Goal: Transaction & Acquisition: Purchase product/service

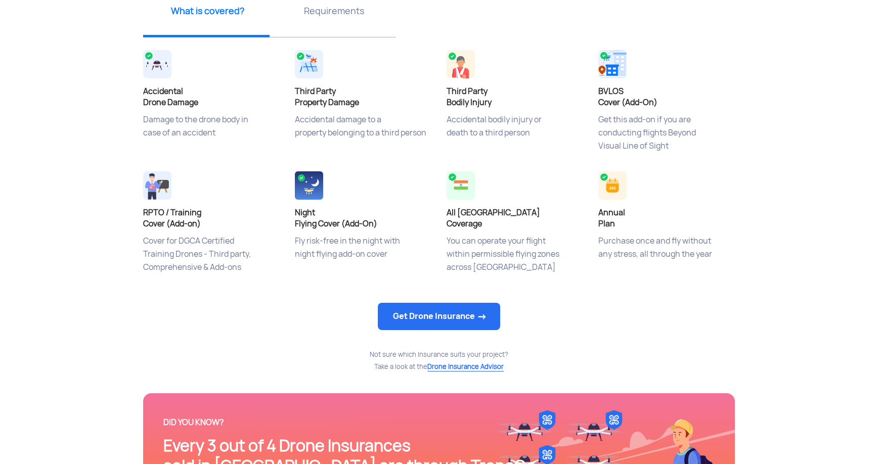
scroll to position [432, 0]
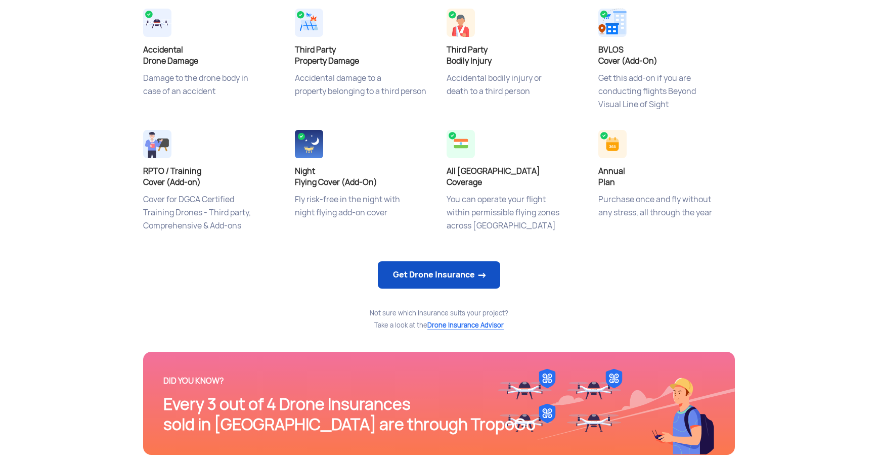
click at [415, 275] on link "Get Drone Insurance" at bounding box center [439, 274] width 122 height 27
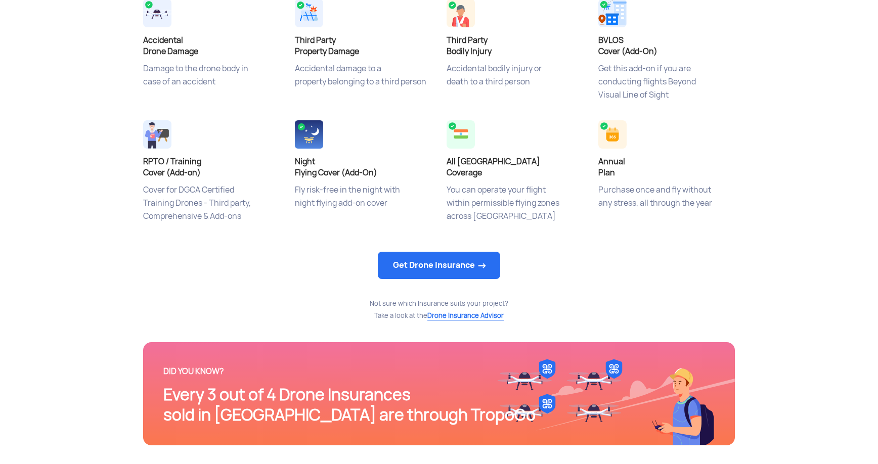
scroll to position [440, 0]
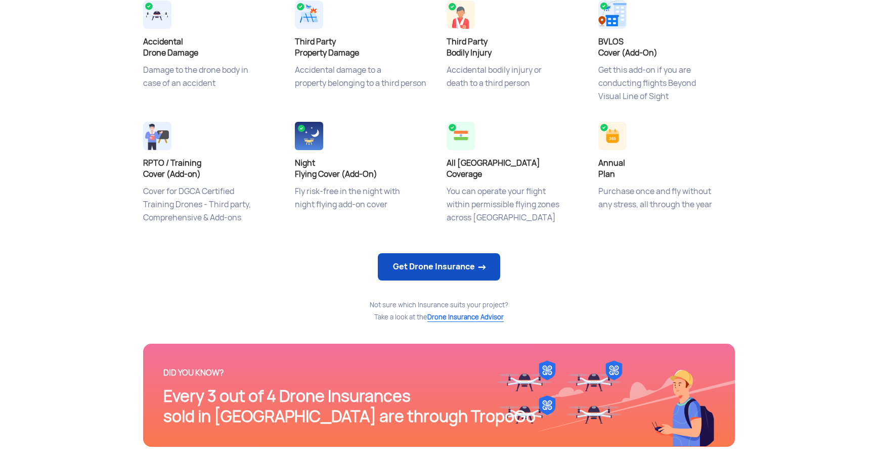
click at [412, 267] on link "Get Drone Insurance" at bounding box center [439, 266] width 122 height 27
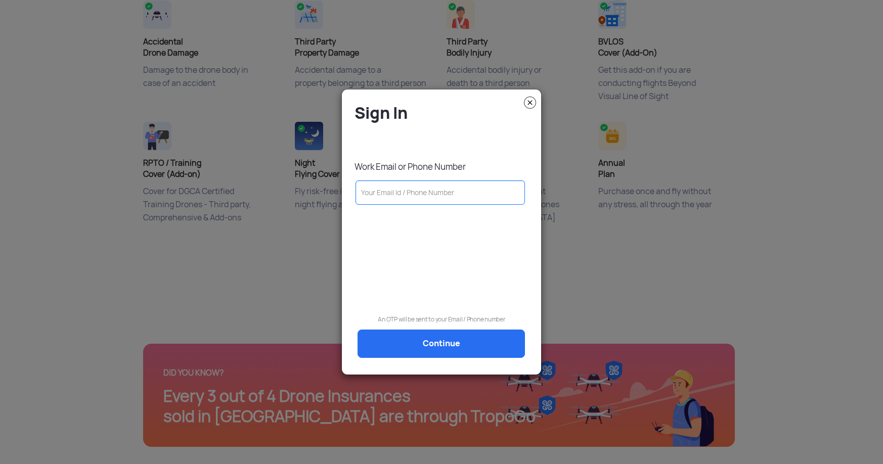
click at [415, 192] on input "text" at bounding box center [439, 193] width 169 height 24
type input "8667342901"
click at [422, 343] on div "Sign In Work Email or Phone Number [PHONE_NUMBER] An OTP will be sent to your E…" at bounding box center [441, 236] width 184 height 267
click at [426, 346] on div "Sign In Work Email or Phone Number [PHONE_NUMBER] An OTP will be sent to your E…" at bounding box center [441, 236] width 184 height 267
click at [449, 344] on div "Sign In Work Email or Phone Number [PHONE_NUMBER] An OTP will be sent to your E…" at bounding box center [441, 236] width 184 height 267
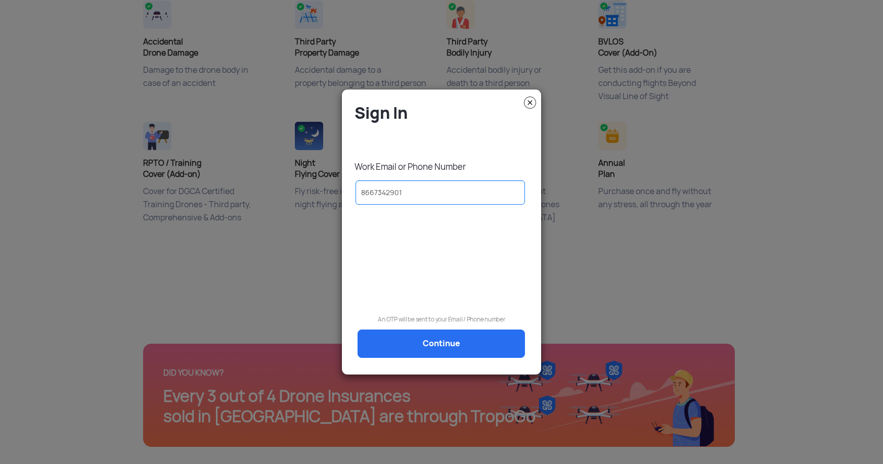
click at [449, 344] on div "Sign In Work Email or Phone Number [PHONE_NUMBER] An OTP will be sent to your E…" at bounding box center [441, 236] width 184 height 267
click at [447, 344] on div "Sign In Work Email or Phone Number [PHONE_NUMBER] An OTP will be sent to your E…" at bounding box center [441, 236] width 184 height 267
click at [459, 345] on div "Sign In Work Email or Phone Number [PHONE_NUMBER] An OTP will be sent to your E…" at bounding box center [441, 236] width 184 height 267
click at [412, 194] on input "8667342901" at bounding box center [439, 193] width 169 height 24
click at [425, 340] on div "Sign In Work Email or Phone Number [PHONE_NUMBER] An OTP will be sent to your E…" at bounding box center [441, 236] width 184 height 267
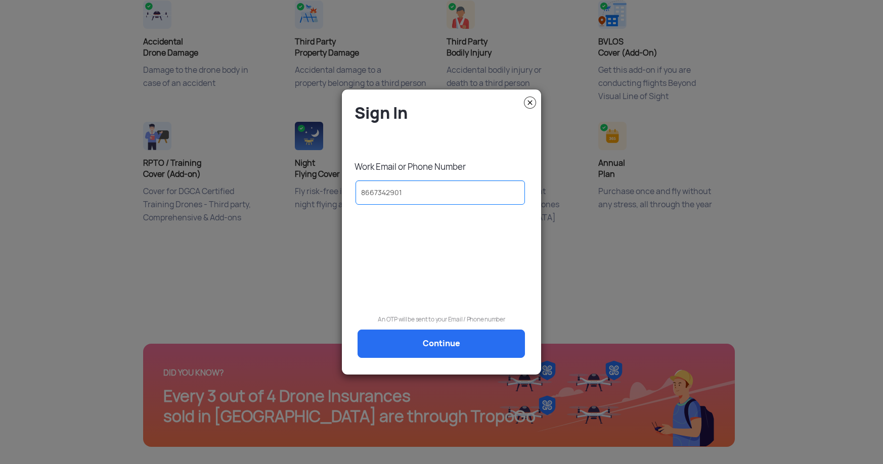
click at [427, 340] on div "Sign In Work Email or Phone Number [PHONE_NUMBER] An OTP will be sent to your E…" at bounding box center [441, 236] width 184 height 267
click at [419, 188] on input "8667342901" at bounding box center [439, 193] width 169 height 24
click at [447, 198] on input "8667342901" at bounding box center [439, 193] width 169 height 24
click at [430, 193] on input "8667342901" at bounding box center [439, 193] width 169 height 24
click at [451, 339] on div "Sign In Work Email or Phone Number [PHONE_NUMBER] An OTP will be sent to your E…" at bounding box center [441, 236] width 184 height 267
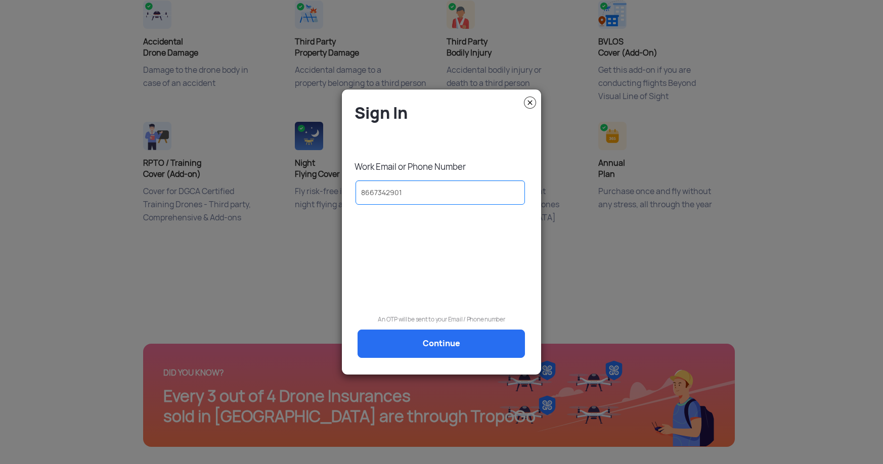
click at [451, 339] on div "Sign In Work Email or Phone Number [PHONE_NUMBER] An OTP will be sent to your E…" at bounding box center [441, 236] width 184 height 267
click at [527, 102] on img at bounding box center [530, 103] width 12 height 12
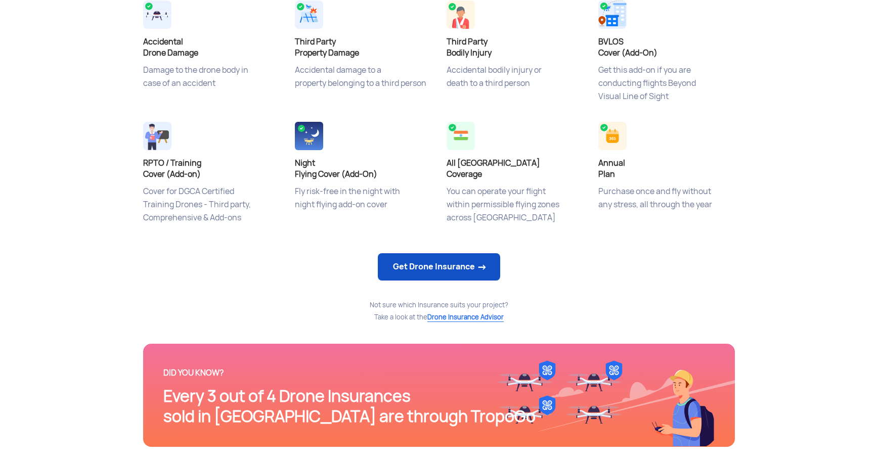
click at [434, 254] on link "Get Drone Insurance" at bounding box center [439, 266] width 122 height 27
click at [431, 265] on link "Get Drone Insurance" at bounding box center [439, 266] width 122 height 27
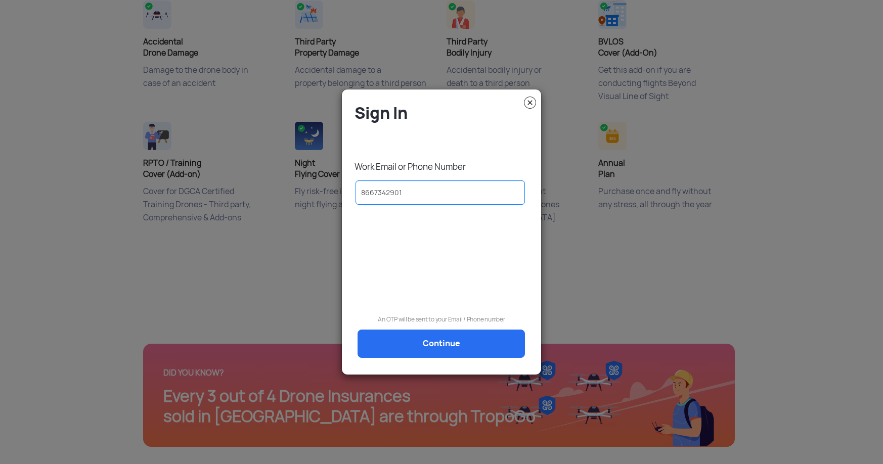
click at [524, 103] on img at bounding box center [530, 103] width 12 height 12
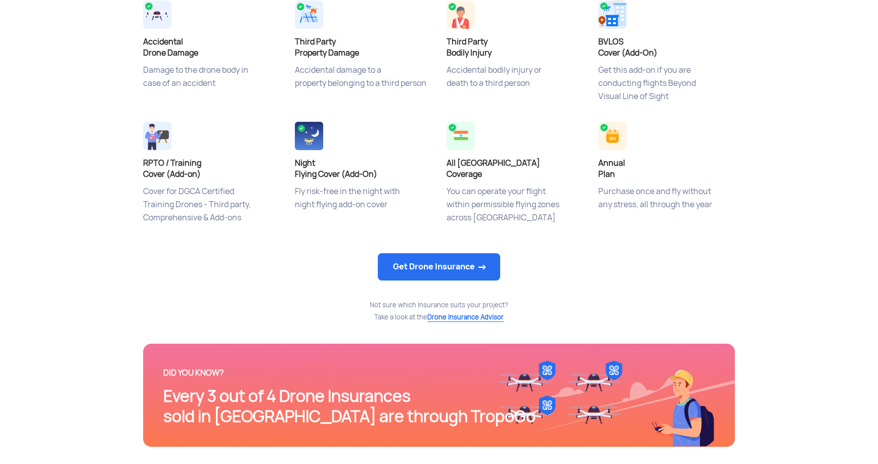
click at [449, 319] on span "Drone Insurance Advisor" at bounding box center [465, 317] width 76 height 9
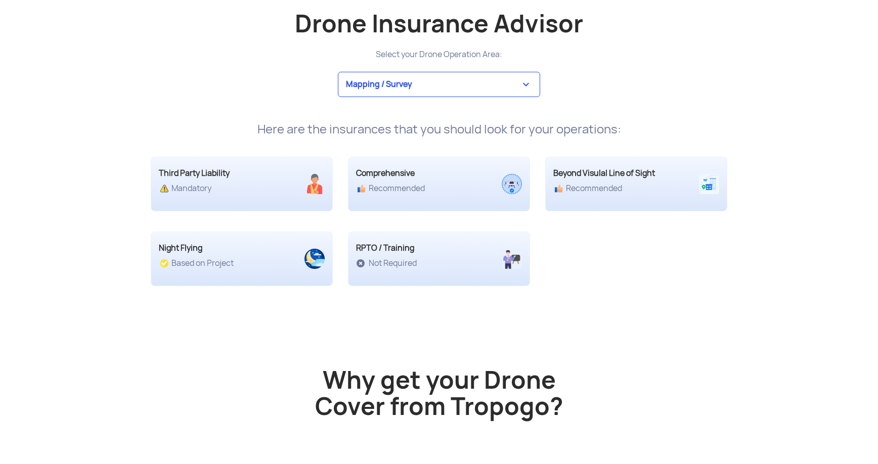
scroll to position [1940, 0]
click at [431, 51] on div "Select your Drone Operation Area:" at bounding box center [439, 54] width 592 height 14
click at [409, 20] on h2 "Drone Insurance Advisor" at bounding box center [439, 23] width 576 height 27
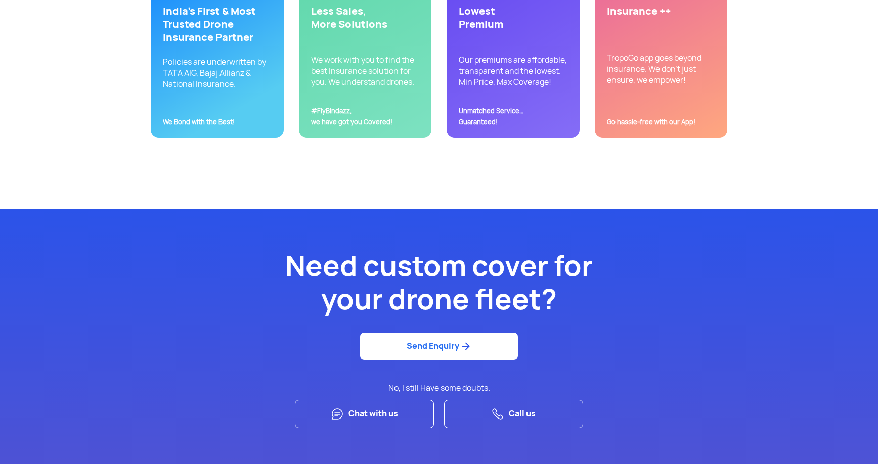
scroll to position [2560, 0]
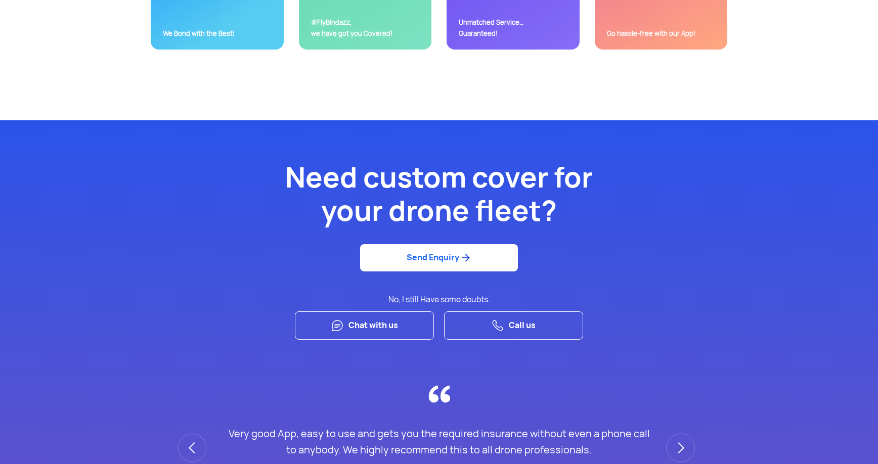
click at [483, 259] on link "Send Enquiry" at bounding box center [439, 258] width 158 height 28
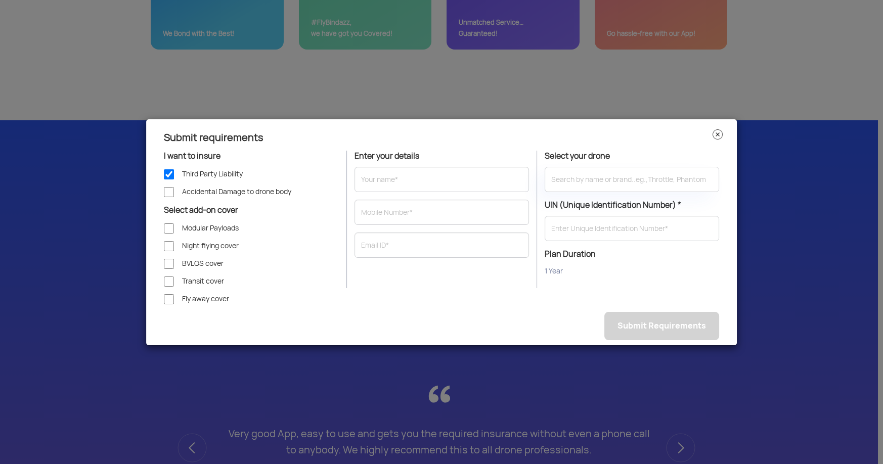
click at [204, 191] on span "Accidental Damage to drone body" at bounding box center [236, 192] width 109 height 10
click at [174, 191] on input "Accidental Damage to drone body" at bounding box center [169, 192] width 10 height 10
checkbox input "true"
click at [187, 227] on span "Modular Payloads" at bounding box center [210, 228] width 57 height 10
click at [174, 227] on input "Modular Payloads" at bounding box center [169, 228] width 10 height 10
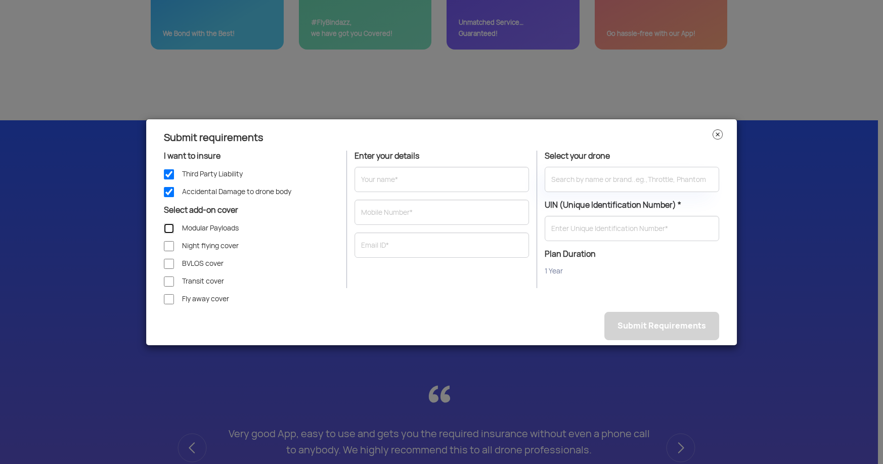
checkbox input "true"
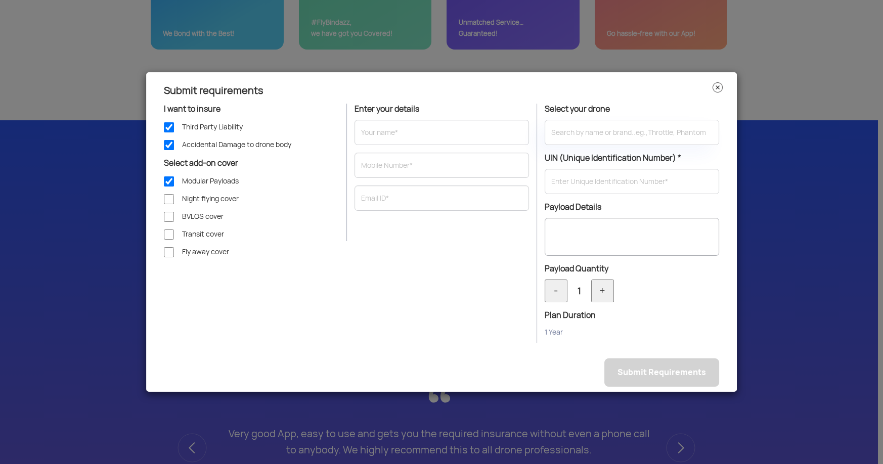
click at [718, 86] on img at bounding box center [717, 87] width 10 height 10
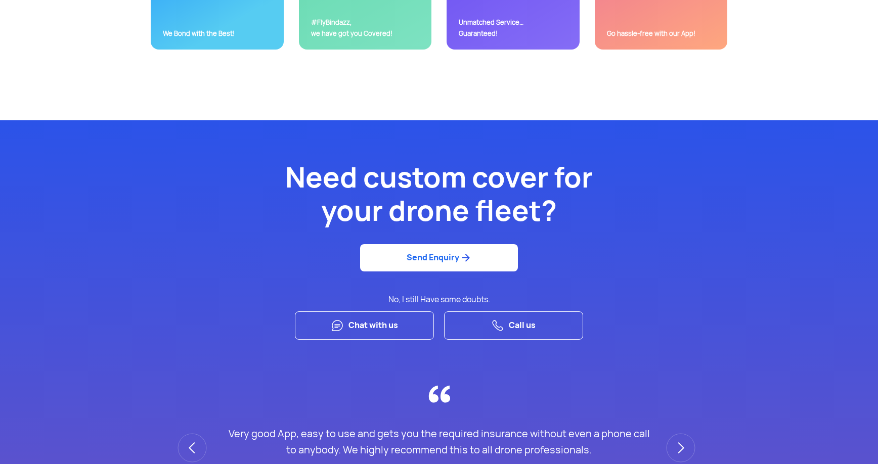
click at [510, 328] on link "Call us" at bounding box center [513, 325] width 139 height 29
click at [480, 326] on link "Call us" at bounding box center [513, 325] width 139 height 29
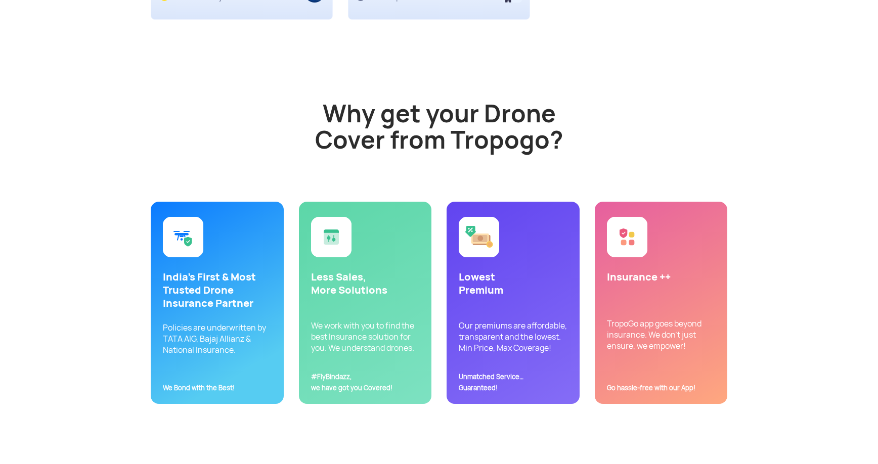
scroll to position [2199, 0]
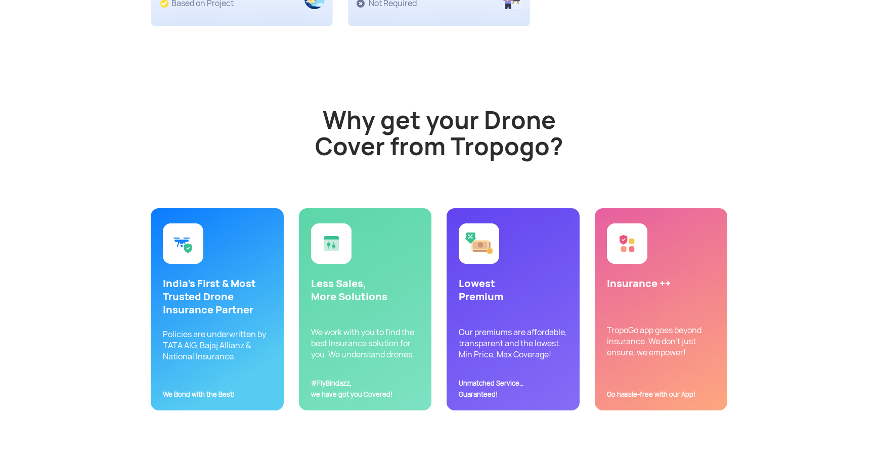
click at [622, 273] on div "Insurance ++ TropoGo app goes beyond insurance. We don't just ensure, we empowe…" at bounding box center [661, 309] width 133 height 202
click at [642, 387] on div "Insurance ++ TropoGo app goes beyond insurance. We don't just ensure, we empowe…" at bounding box center [661, 309] width 133 height 202
click at [648, 390] on span "Go hassle-free with our App!" at bounding box center [651, 394] width 88 height 11
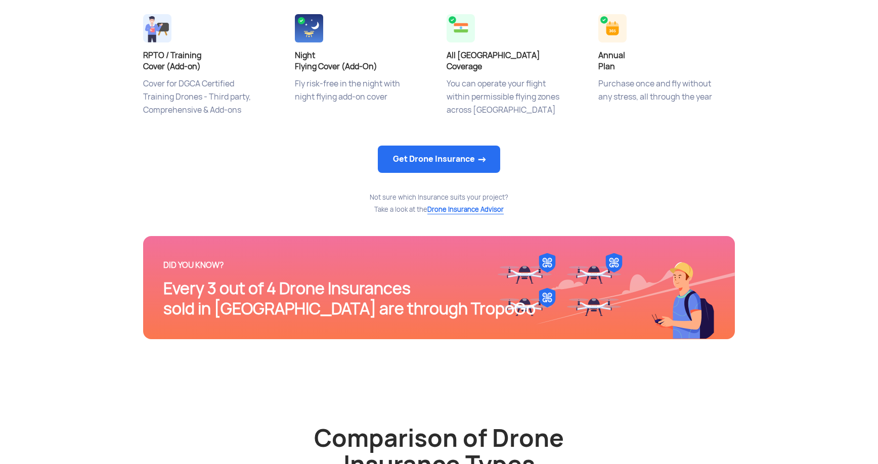
scroll to position [402, 0]
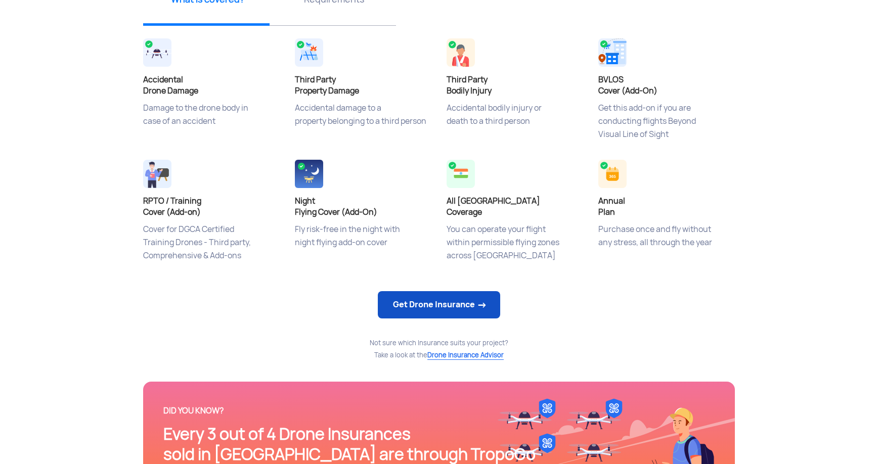
click at [460, 309] on link "Get Drone Insurance" at bounding box center [439, 304] width 122 height 27
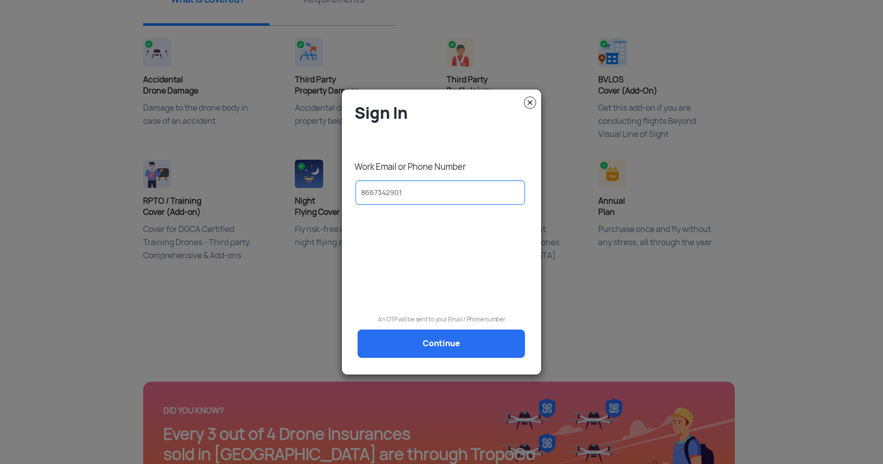
click at [458, 349] on div "Sign In Work Email or Phone Number [PHONE_NUMBER] An OTP will be sent to your E…" at bounding box center [441, 236] width 184 height 267
click at [401, 313] on div "Sign In Work Email or Phone Number [PHONE_NUMBER] An OTP will be sent to your E…" at bounding box center [441, 236] width 184 height 267
drag, startPoint x: 401, startPoint y: 313, endPoint x: 445, endPoint y: 323, distance: 45.1
click at [409, 318] on div "Sign In Work Email or Phone Number [PHONE_NUMBER] An OTP will be sent to your E…" at bounding box center [441, 236] width 184 height 267
click at [476, 336] on div "Sign In Work Email or Phone Number [PHONE_NUMBER] An OTP will be sent to your E…" at bounding box center [441, 236] width 184 height 267
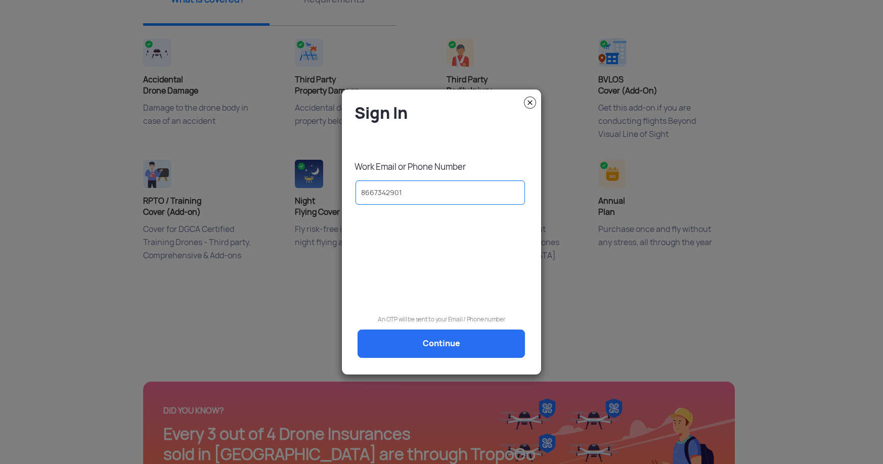
drag, startPoint x: 476, startPoint y: 336, endPoint x: 479, endPoint y: 358, distance: 22.4
click at [479, 358] on div "Sign In Work Email or Phone Number [PHONE_NUMBER] An OTP will be sent to your E…" at bounding box center [441, 236] width 184 height 267
click at [469, 343] on div "Sign In Work Email or Phone Number [PHONE_NUMBER] An OTP will be sent to your E…" at bounding box center [441, 236] width 184 height 267
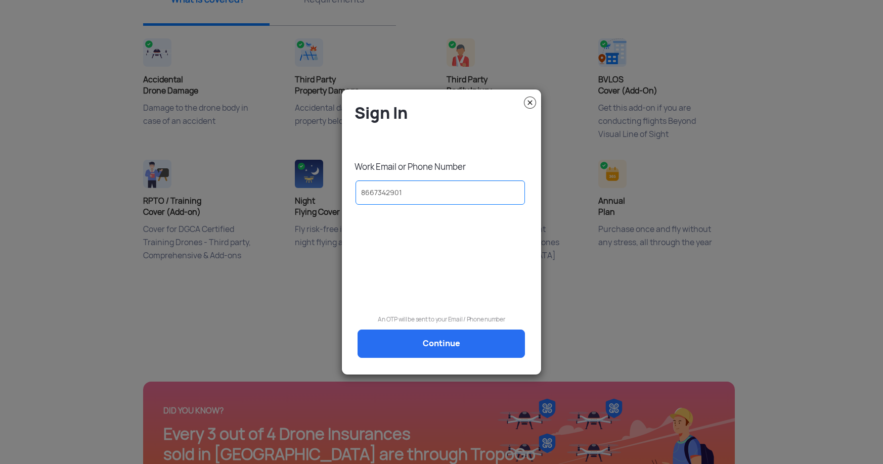
click at [528, 103] on img at bounding box center [530, 103] width 12 height 12
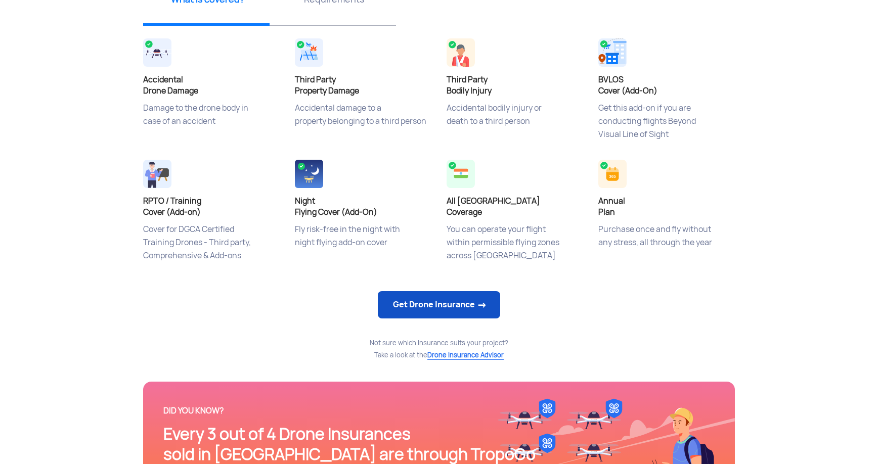
click at [436, 299] on link "Get Drone Insurance" at bounding box center [439, 304] width 122 height 27
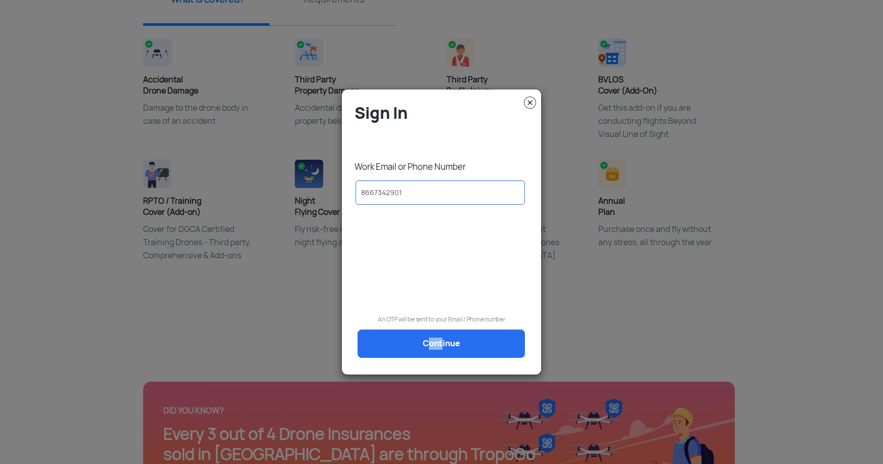
click at [440, 338] on div "Sign In Work Email or Phone Number [PHONE_NUMBER] An OTP will be sent to your E…" at bounding box center [441, 236] width 184 height 267
click at [531, 100] on img at bounding box center [530, 103] width 12 height 12
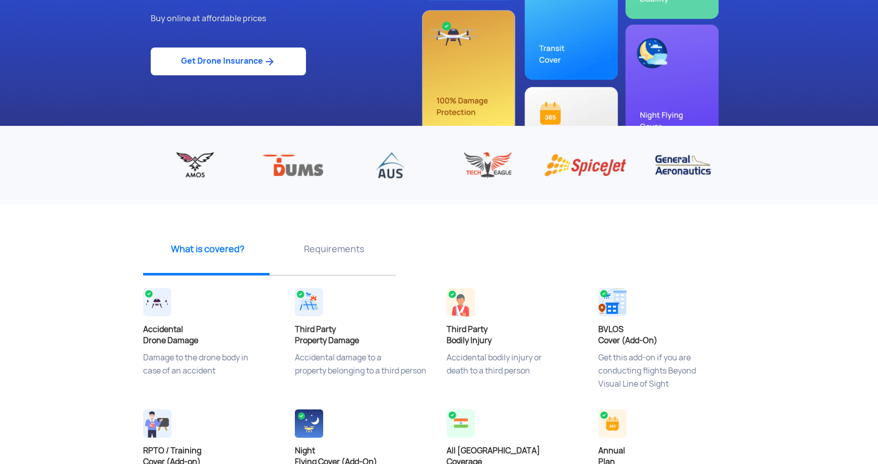
scroll to position [0, 0]
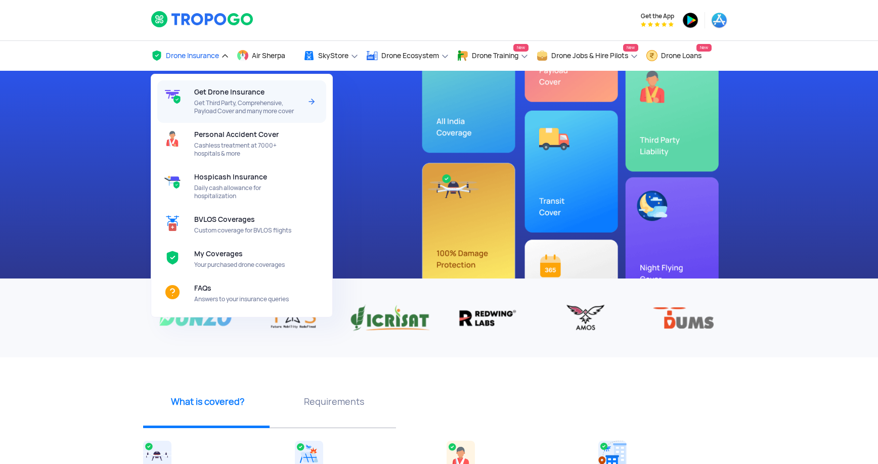
click at [256, 101] on span "Get Third Party, Comprehensive, Payload Cover and many more cover" at bounding box center [247, 107] width 107 height 16
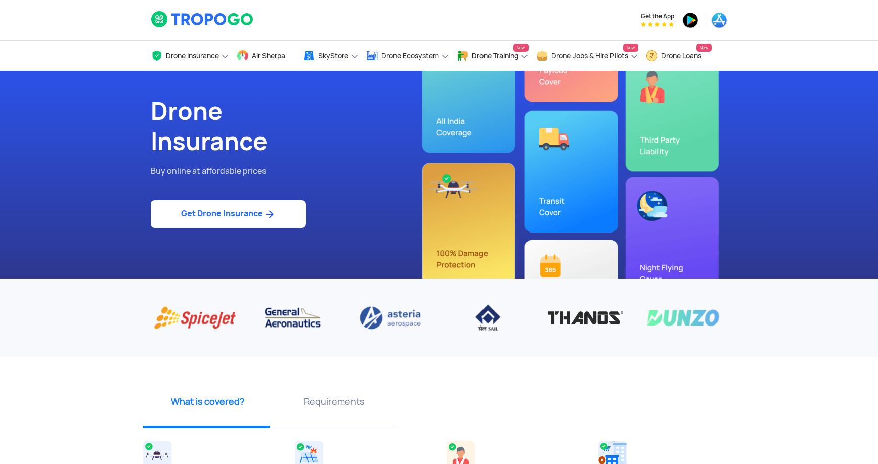
click at [279, 217] on link "Get Drone Insurance" at bounding box center [228, 214] width 155 height 28
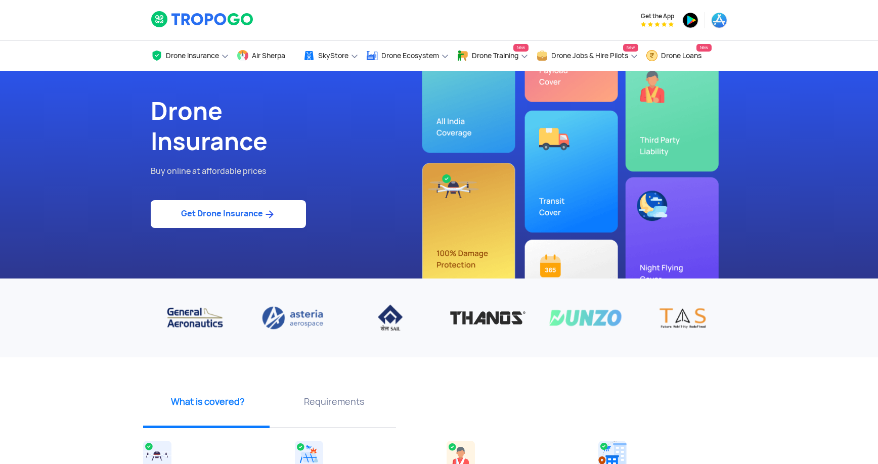
click at [269, 213] on img at bounding box center [269, 214] width 13 height 12
click at [235, 212] on link "Get Drone Insurance" at bounding box center [228, 214] width 155 height 28
click at [236, 210] on link "Get Drone Insurance" at bounding box center [228, 214] width 155 height 28
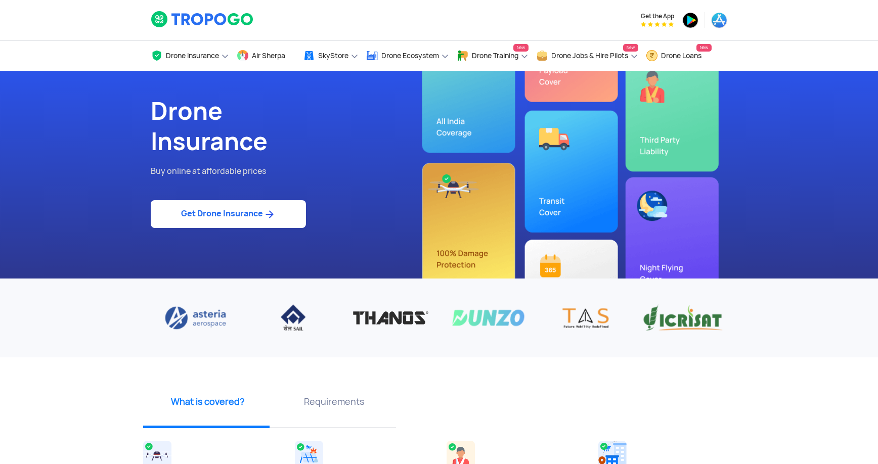
click at [239, 209] on link "Get Drone Insurance" at bounding box center [228, 214] width 155 height 28
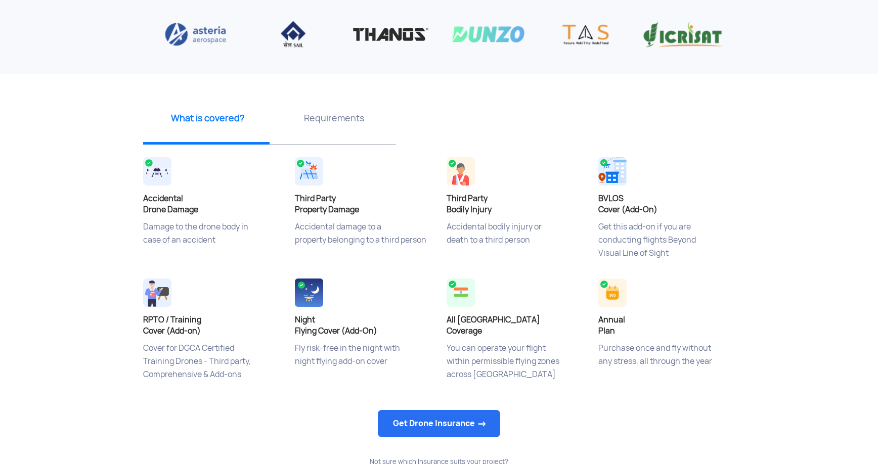
scroll to position [400, 0]
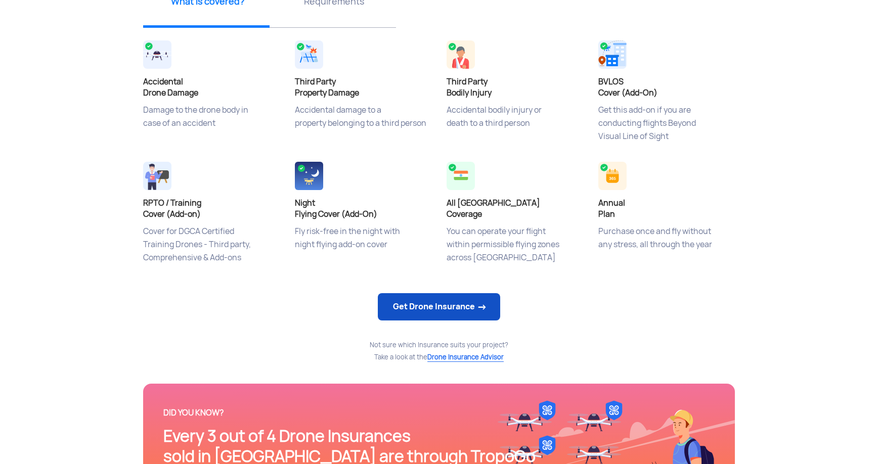
click at [402, 297] on link "Get Drone Insurance" at bounding box center [439, 306] width 122 height 27
click at [437, 360] on span "Drone Insurance Advisor" at bounding box center [465, 357] width 76 height 9
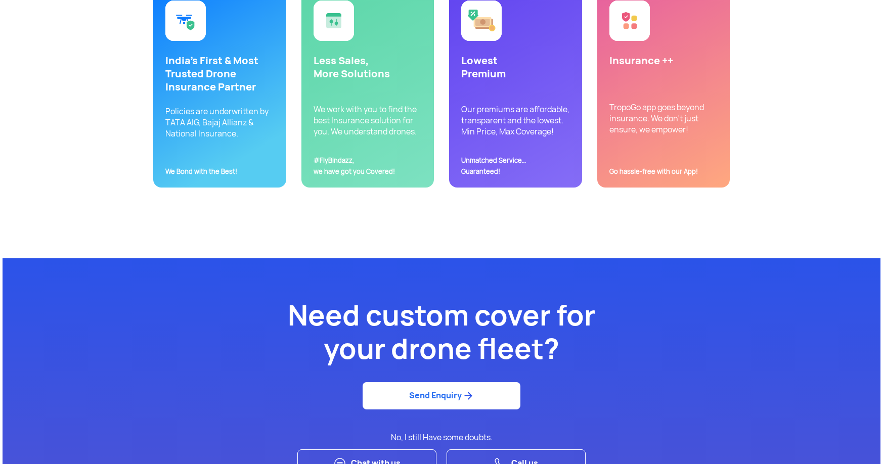
scroll to position [2557, 0]
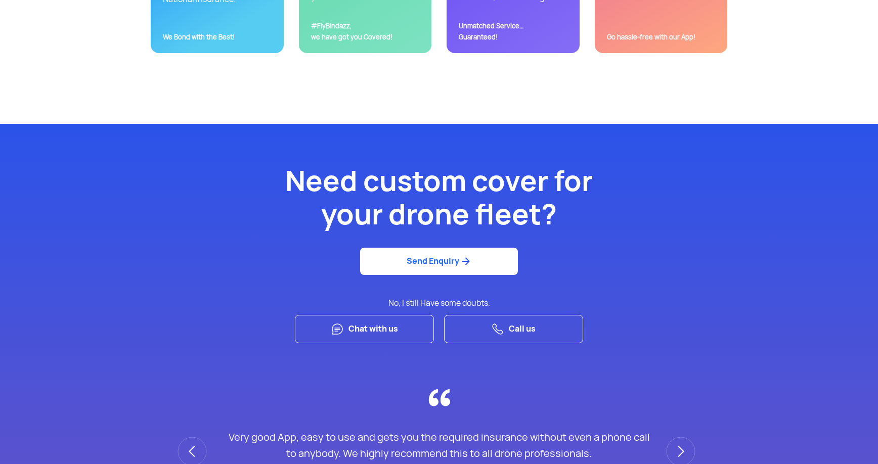
click at [460, 260] on img at bounding box center [465, 261] width 13 height 12
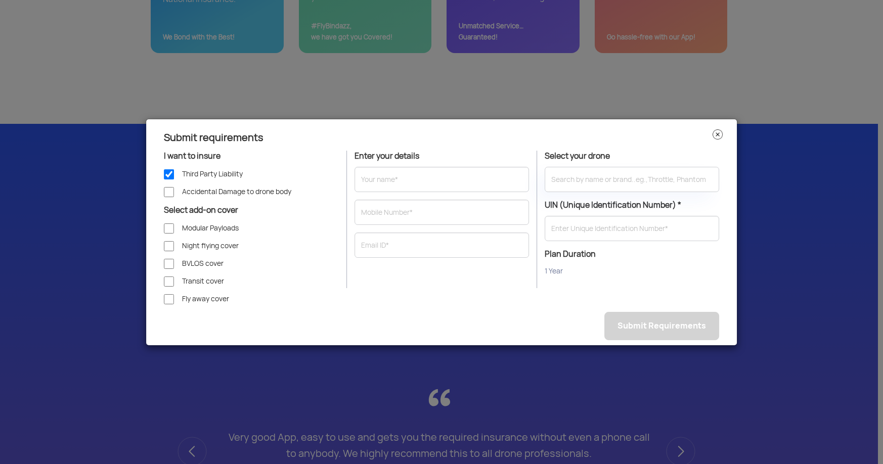
click at [713, 134] on img at bounding box center [717, 134] width 10 height 10
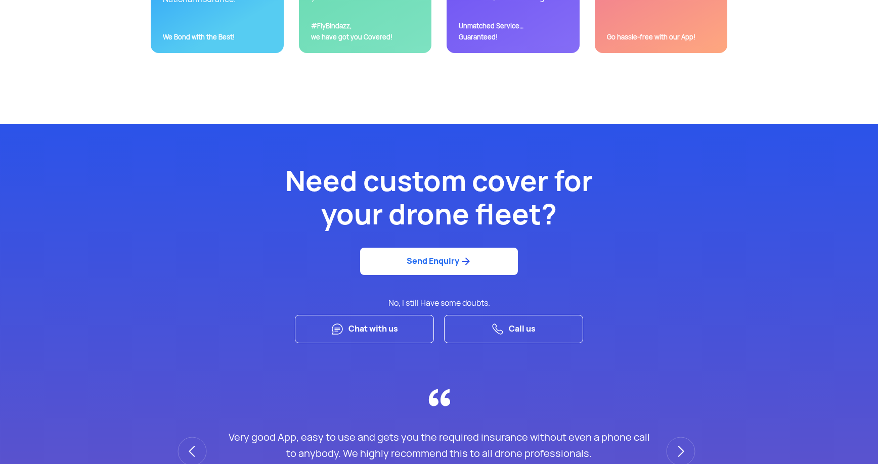
click at [544, 321] on link "Call us" at bounding box center [513, 329] width 139 height 29
click at [391, 335] on link "Chat with us" at bounding box center [364, 329] width 139 height 29
